Goal: Information Seeking & Learning: Find contact information

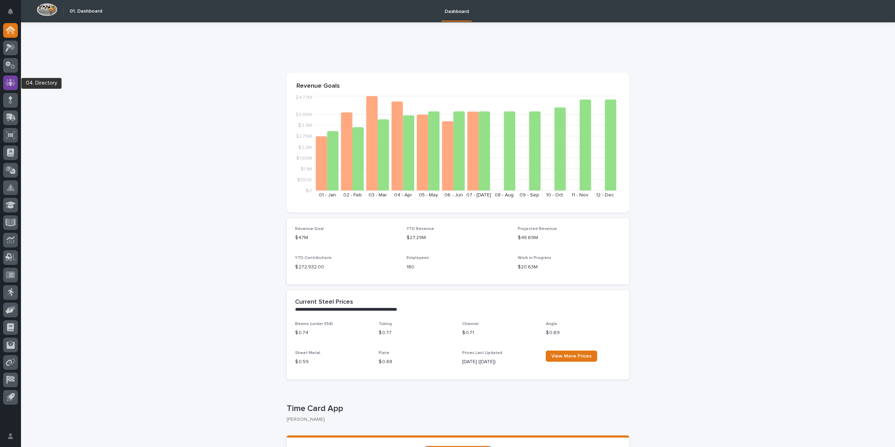
click at [10, 86] on icon at bounding box center [10, 82] width 4 height 7
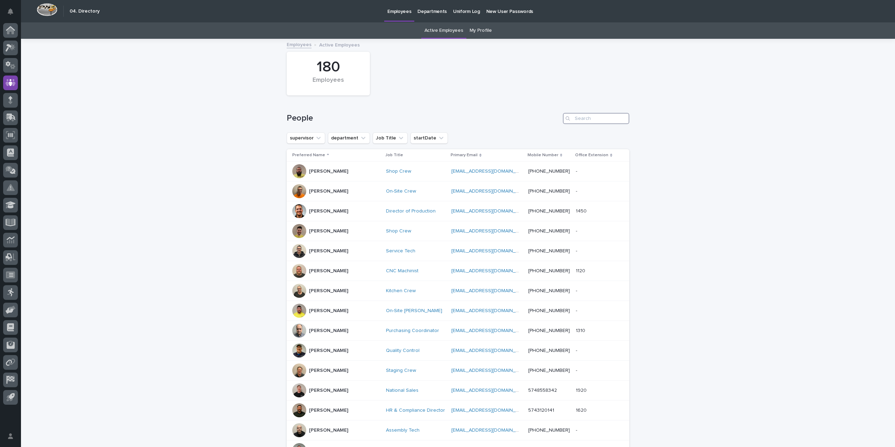
click at [592, 119] on input "Search" at bounding box center [596, 118] width 66 height 11
click at [350, 138] on button "department" at bounding box center [349, 138] width 42 height 11
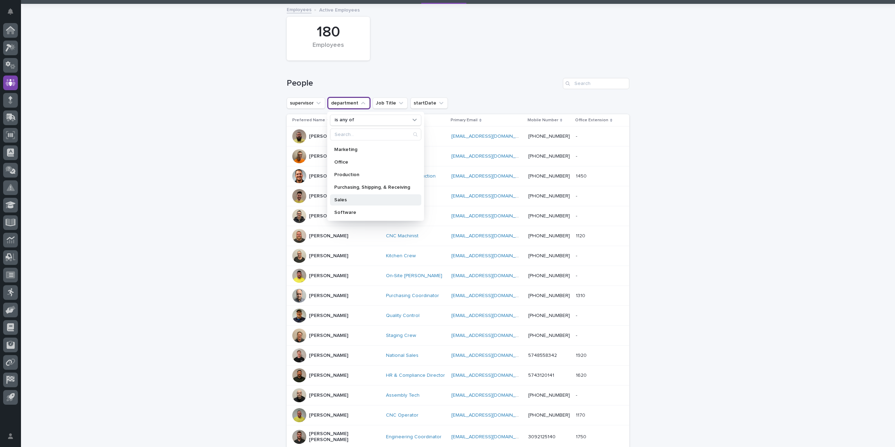
scroll to position [70, 0]
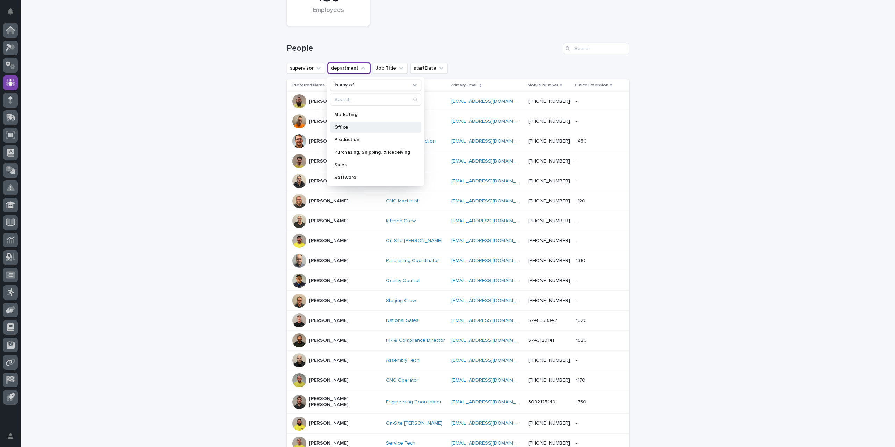
click at [349, 128] on p "Office" at bounding box center [372, 126] width 76 height 5
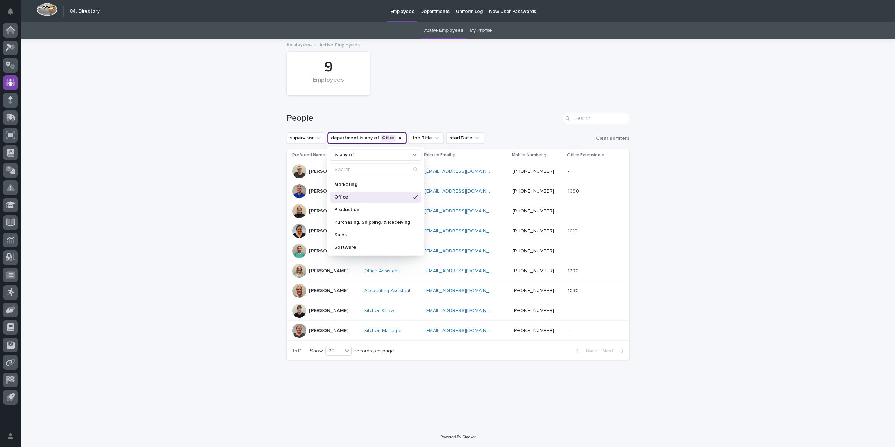
click at [226, 323] on div "Loading... Saving… Loading... Saving… 9 Employees People supervisor department …" at bounding box center [458, 234] width 874 height 388
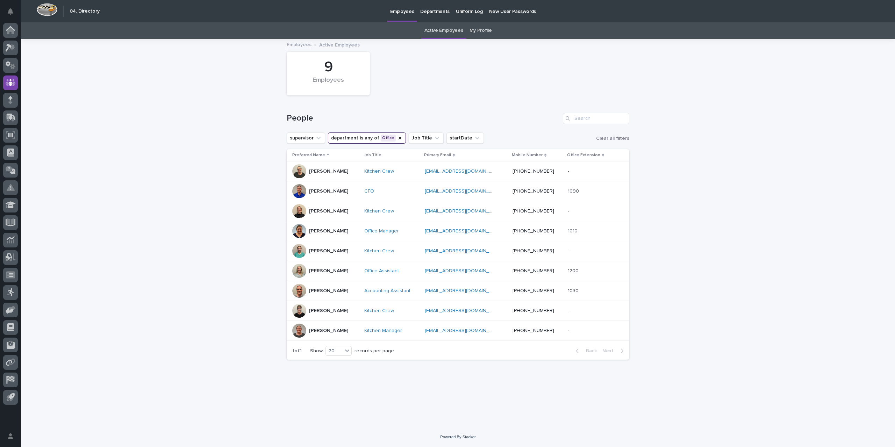
click at [339, 329] on p "[PERSON_NAME]" at bounding box center [328, 331] width 39 height 6
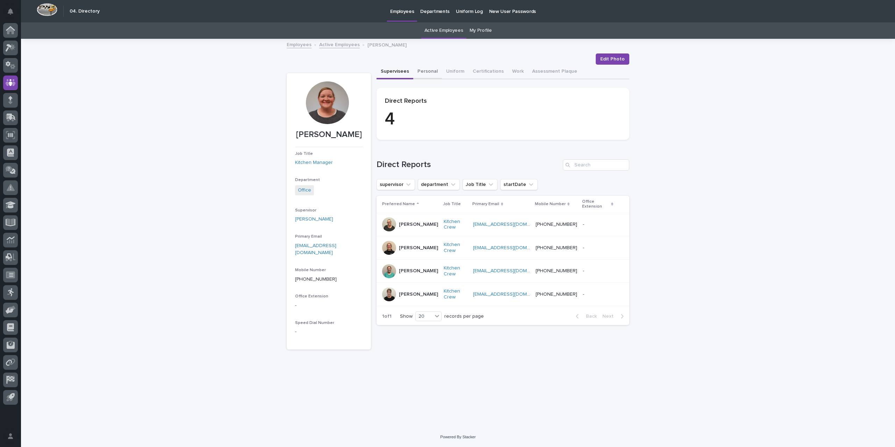
click at [430, 71] on button "Personal" at bounding box center [427, 72] width 29 height 15
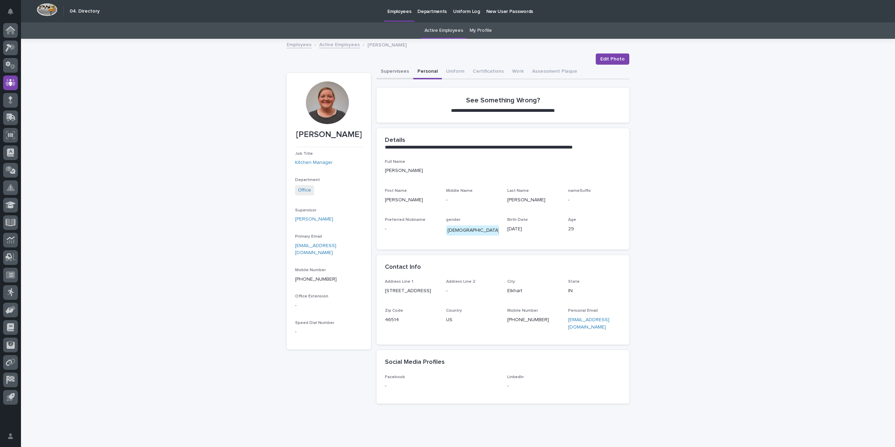
click at [399, 70] on button "Supervisees" at bounding box center [395, 72] width 37 height 15
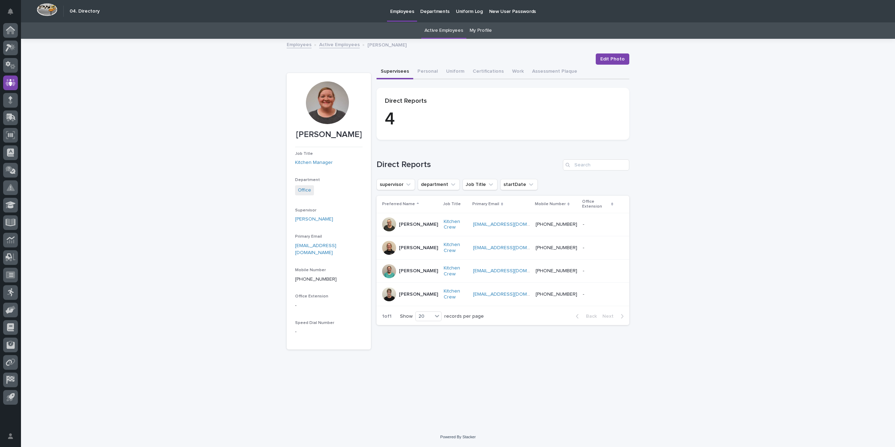
click at [590, 222] on p at bounding box center [598, 225] width 30 height 6
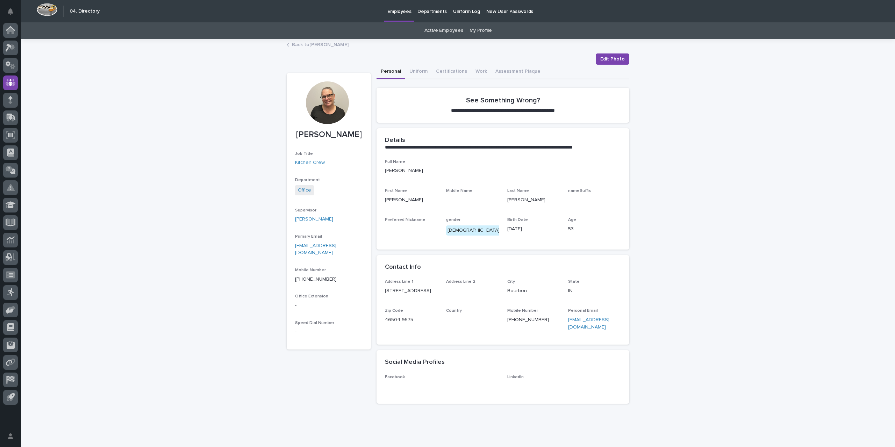
click at [311, 45] on link "Back to [PERSON_NAME]" at bounding box center [320, 44] width 57 height 8
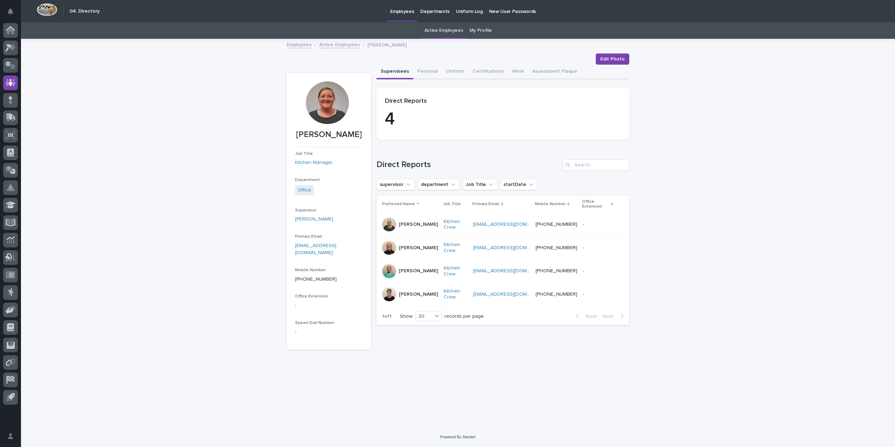
click at [597, 245] on p at bounding box center [598, 248] width 30 height 6
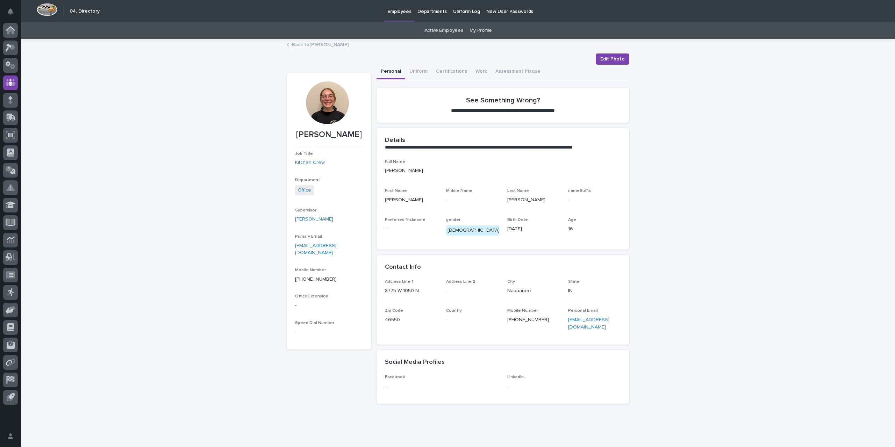
click at [303, 46] on link "Back to [PERSON_NAME]" at bounding box center [320, 44] width 57 height 8
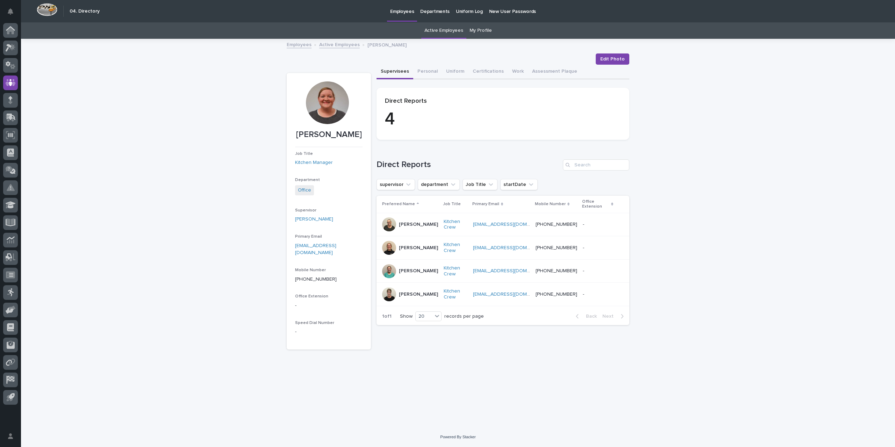
click at [592, 268] on p at bounding box center [598, 271] width 30 height 6
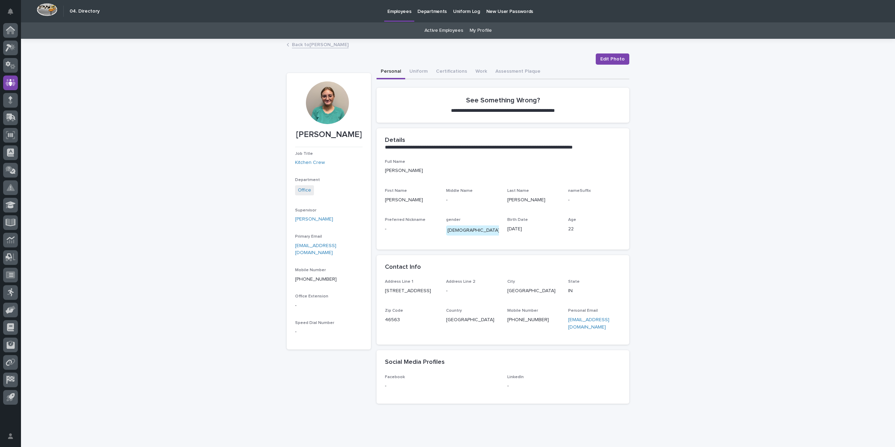
click at [301, 46] on link "Back to [PERSON_NAME]" at bounding box center [320, 44] width 57 height 8
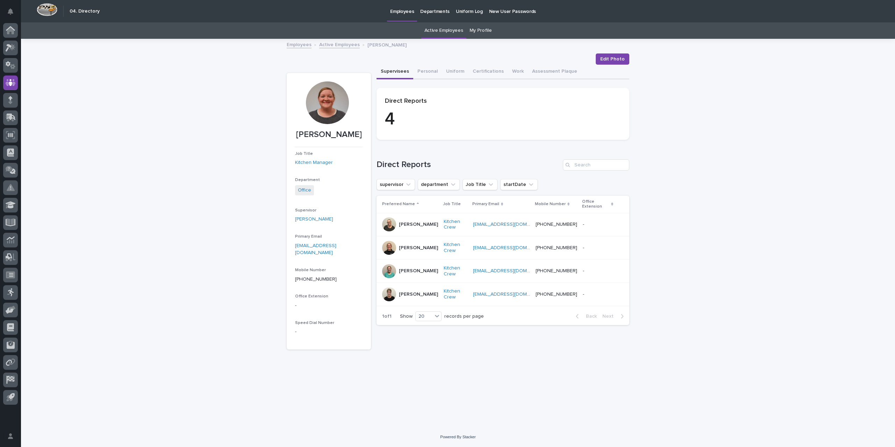
click at [591, 292] on p at bounding box center [598, 295] width 30 height 6
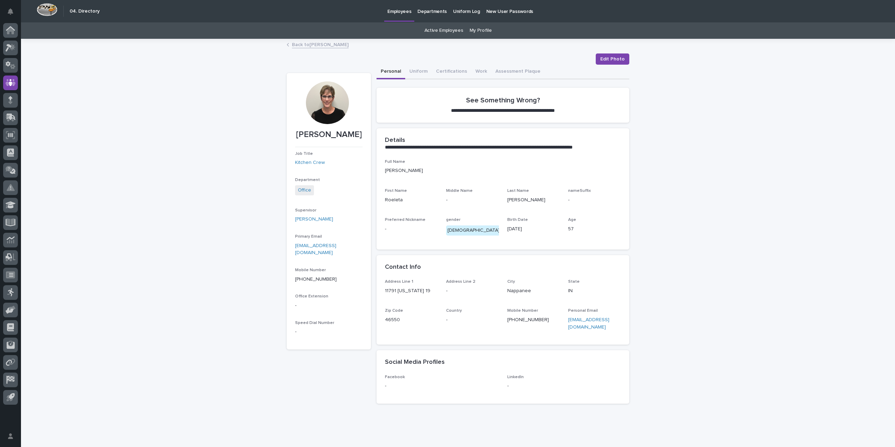
click at [318, 43] on link "Back to [PERSON_NAME]" at bounding box center [320, 44] width 57 height 8
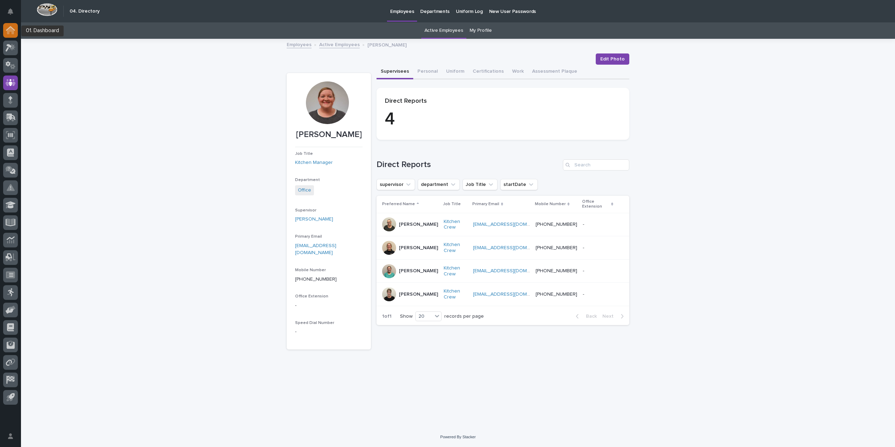
click at [10, 28] on icon at bounding box center [10, 30] width 7 height 7
